Goal: Task Accomplishment & Management: Manage account settings

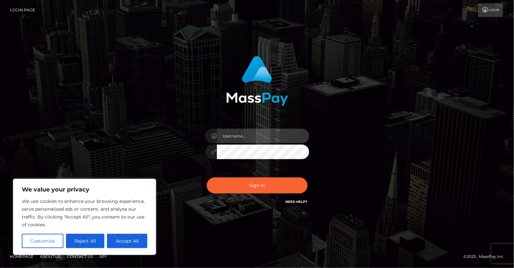
click at [253, 140] on input "text" at bounding box center [263, 135] width 92 height 15
type input "yjoshi"
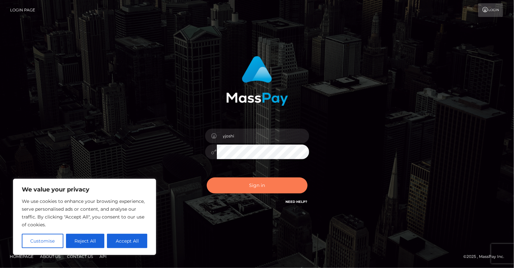
click at [266, 182] on button "Sign in" at bounding box center [257, 185] width 101 height 16
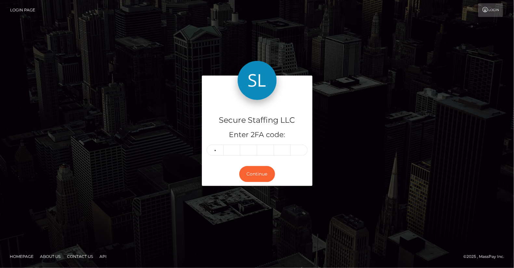
type input "3"
type input "5"
type input "0"
type input "4"
type input "7"
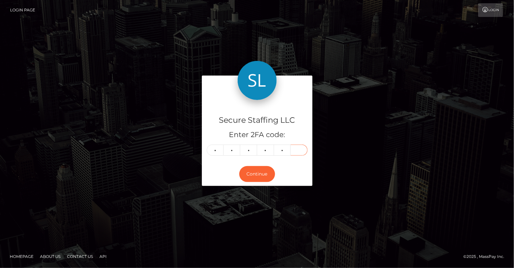
type input "3"
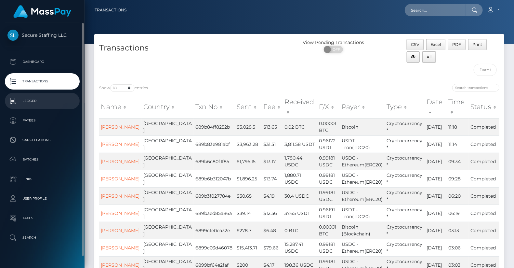
click at [42, 98] on p "Ledger" at bounding box center [42, 101] width 70 height 10
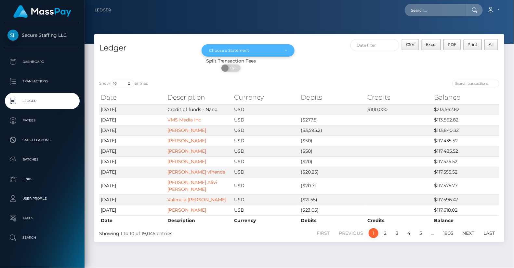
click at [286, 47] on div "Choose a Statement" at bounding box center [248, 50] width 93 height 12
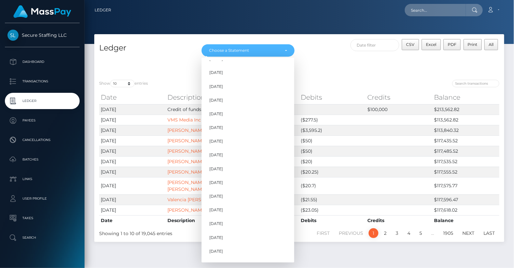
scroll to position [583, 0]
click at [248, 239] on link "Jul 2025" at bounding box center [248, 240] width 93 height 12
select select "Jul 2025"
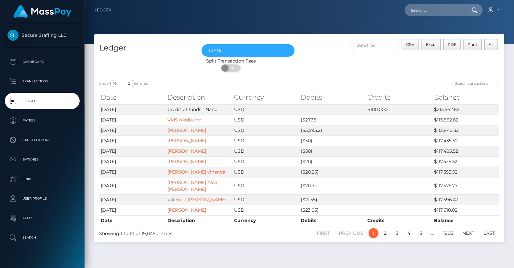
click at [131, 84] on select "10 25 50 100 250" at bounding box center [122, 83] width 24 height 7
select select "250"
click at [111, 80] on select "10 25 50 100 250" at bounding box center [122, 83] width 24 height 7
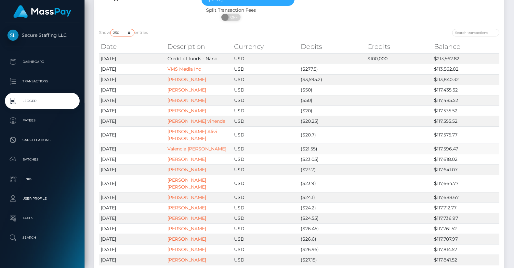
scroll to position [0, 0]
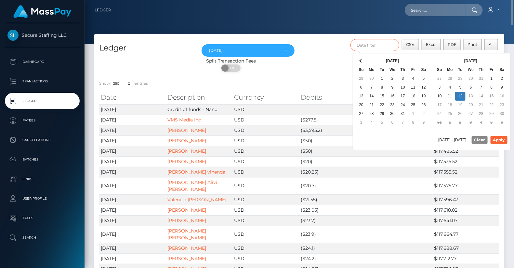
click at [372, 44] on input "text" at bounding box center [375, 45] width 49 height 12
click at [361, 60] on span at bounding box center [362, 61] width 4 height 4
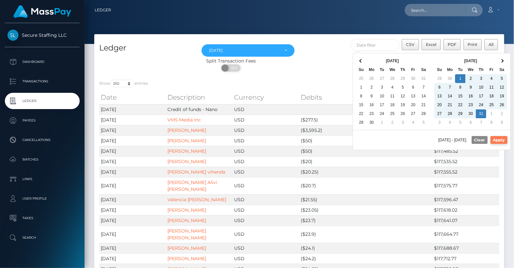
click at [496, 137] on button "Apply" at bounding box center [499, 140] width 17 height 8
type input "07/01/2025 - 07/31/2025"
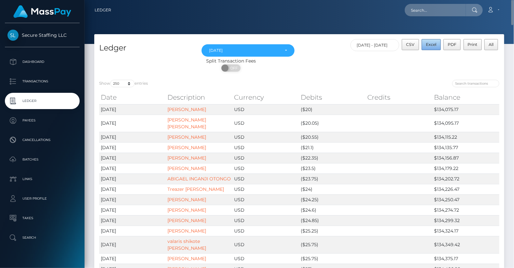
click at [427, 47] on button "Excel" at bounding box center [431, 44] width 19 height 11
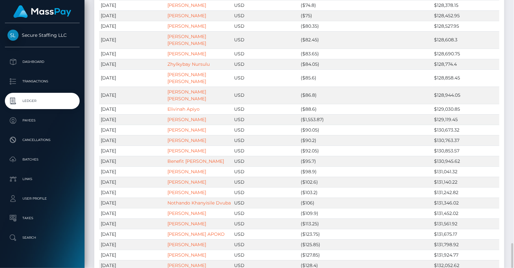
scroll to position [2589, 0]
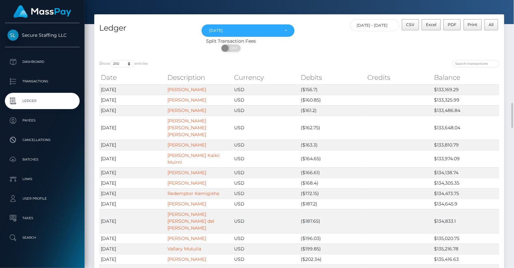
scroll to position [0, 0]
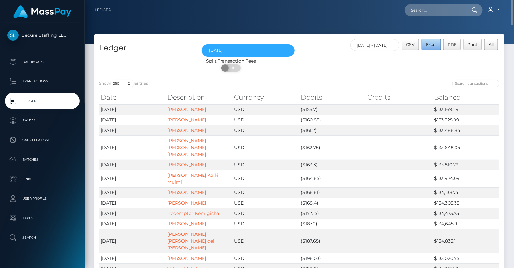
click at [434, 44] on span "Excel" at bounding box center [431, 44] width 10 height 5
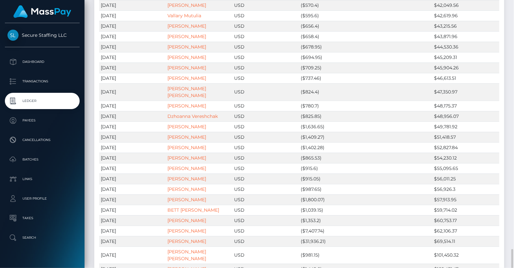
scroll to position [2575, 0]
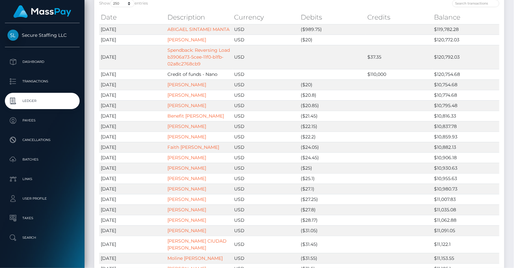
scroll to position [0, 0]
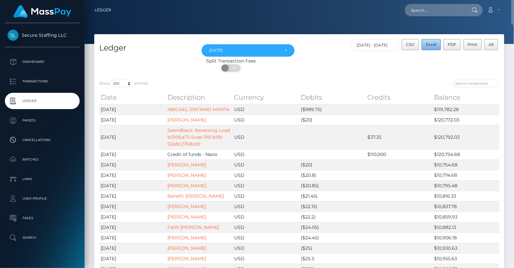
click at [431, 45] on span "Excel" at bounding box center [431, 44] width 10 height 5
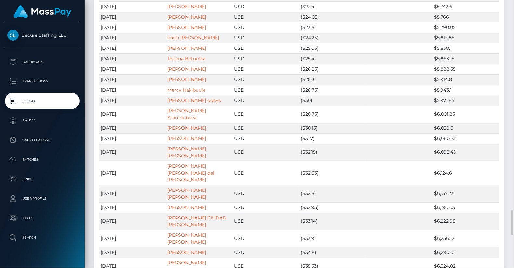
scroll to position [2623, 0]
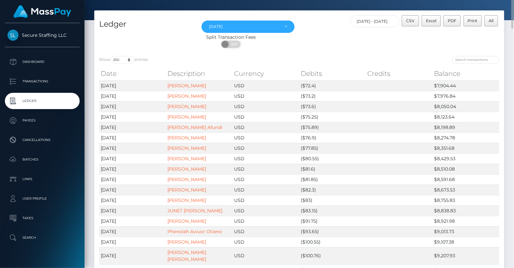
scroll to position [0, 0]
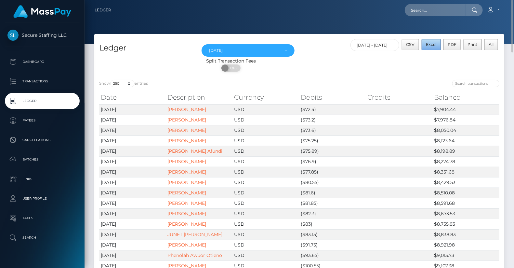
click at [435, 47] on span "Excel" at bounding box center [431, 44] width 10 height 5
click at [353, 72] on div "ON OFF" at bounding box center [231, 69] width 274 height 10
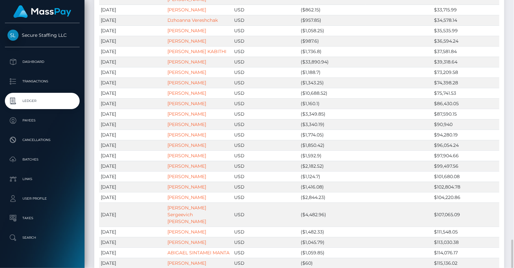
scroll to position [1097, 0]
